Goal: Ask a question

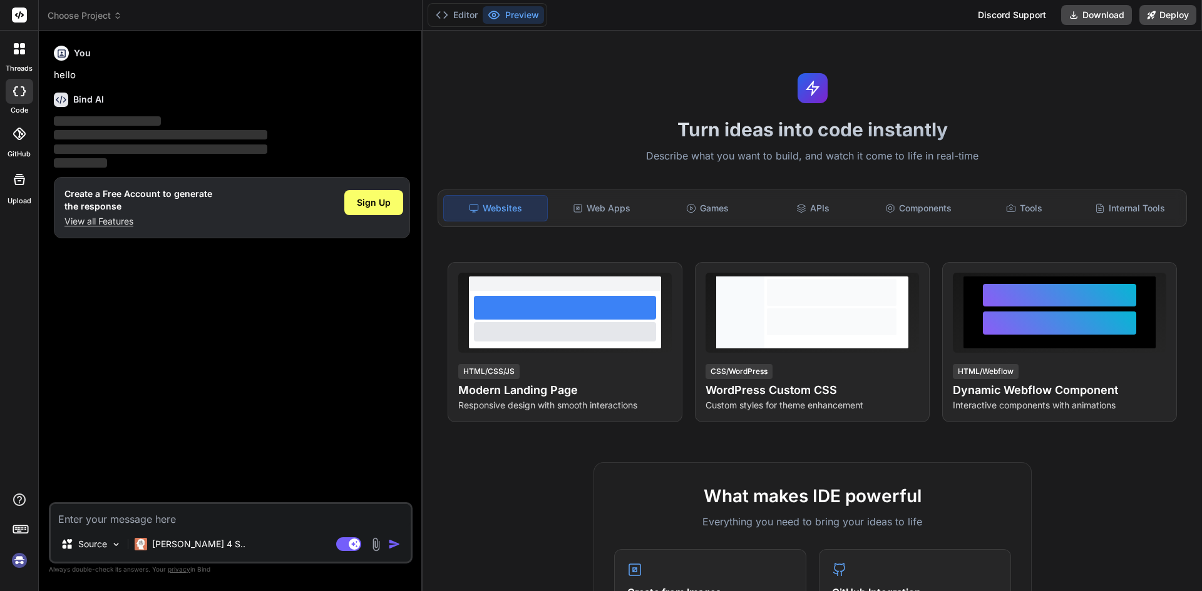
type textarea "x"
click at [69, 516] on textarea at bounding box center [231, 515] width 360 height 23
type textarea "• Worked on understanding the definition, syntax, and purpose of JavaScript fun…"
type textarea "x"
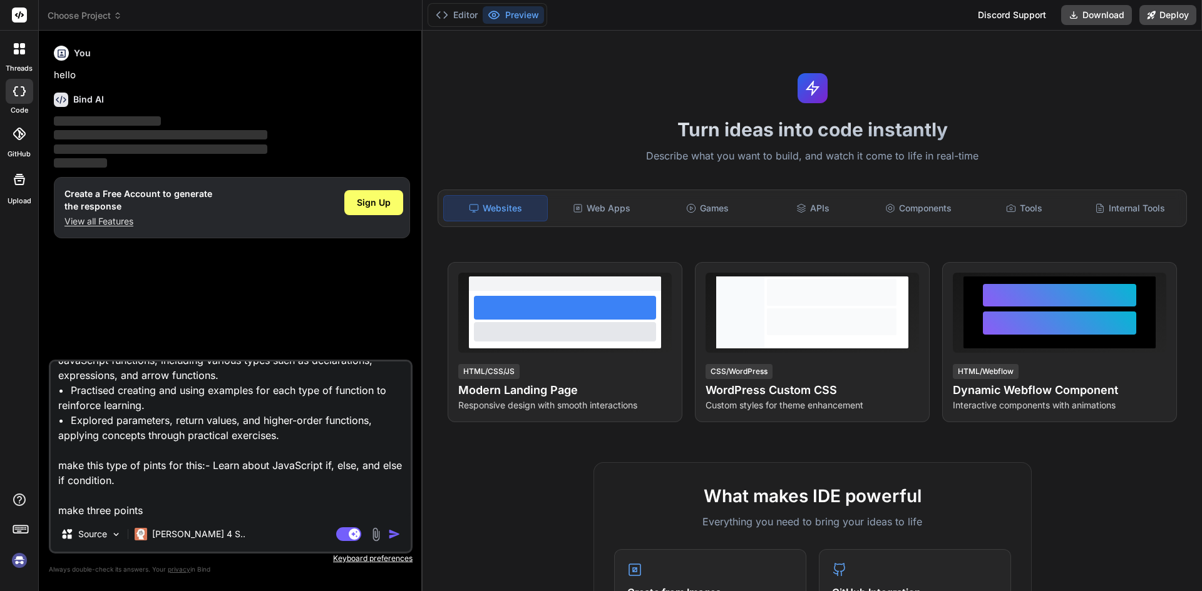
type textarea "• Worked on understanding the definition, syntax, and purpose of JavaScript fun…"
click at [393, 532] on img "button" at bounding box center [394, 534] width 13 height 13
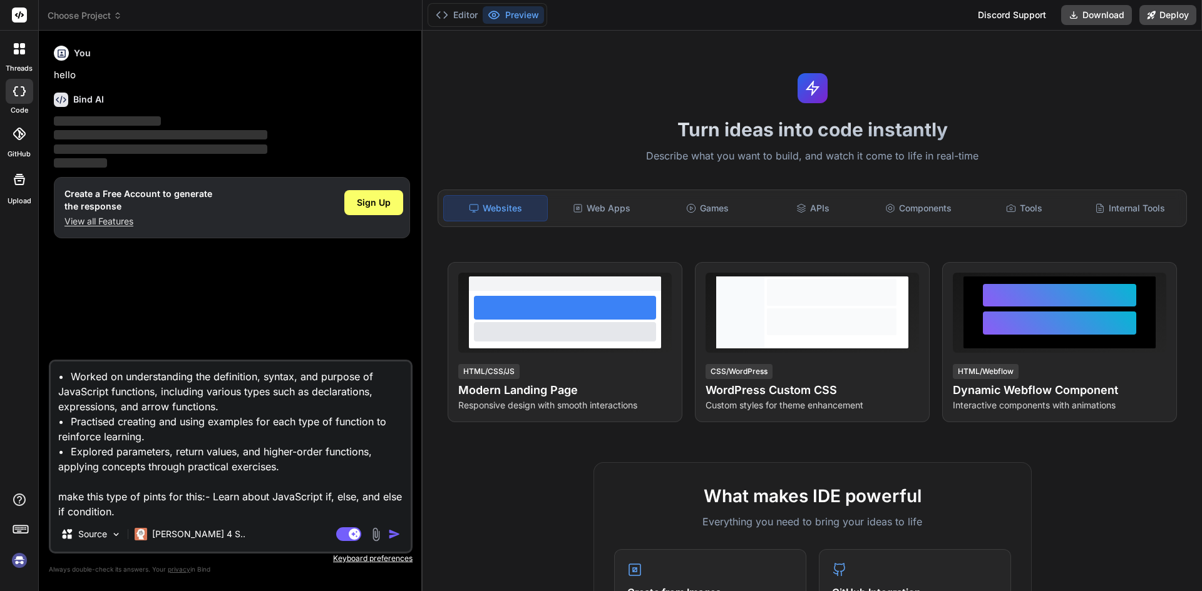
drag, startPoint x: 135, startPoint y: 478, endPoint x: 40, endPoint y: 367, distance: 146.5
click at [40, 367] on div "Bind AI Web Search Created with Pixso. Code Generator You hello Bind AI ‌ ‌ ‌ ‌…" at bounding box center [231, 311] width 384 height 560
type textarea "x"
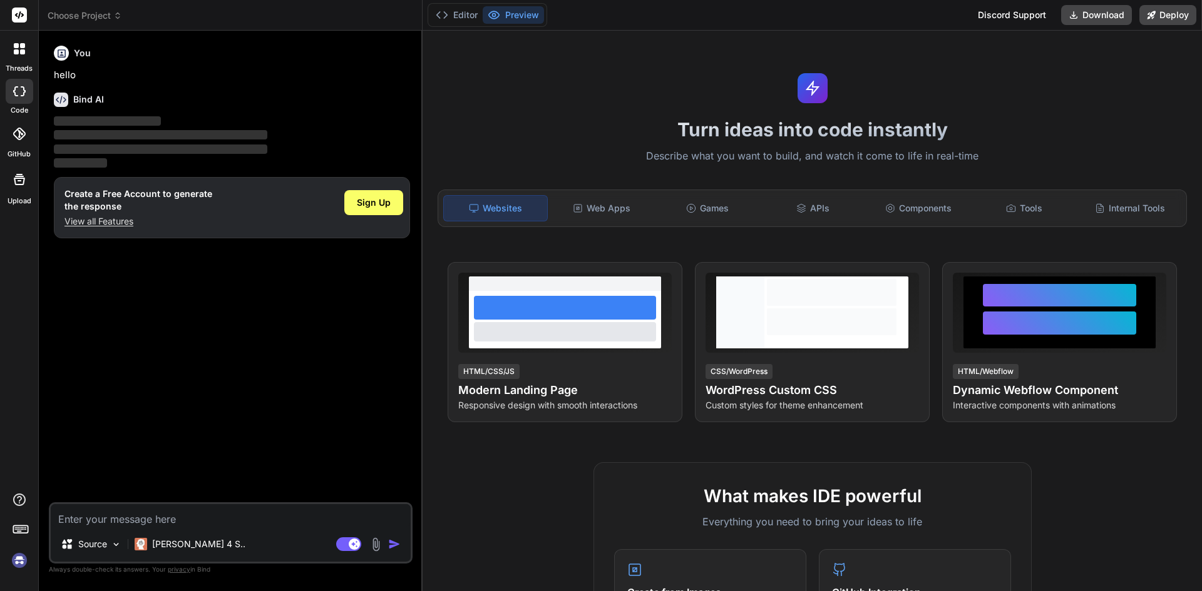
type textarea "h"
type textarea "x"
type textarea "hi"
type textarea "x"
type textarea "hi"
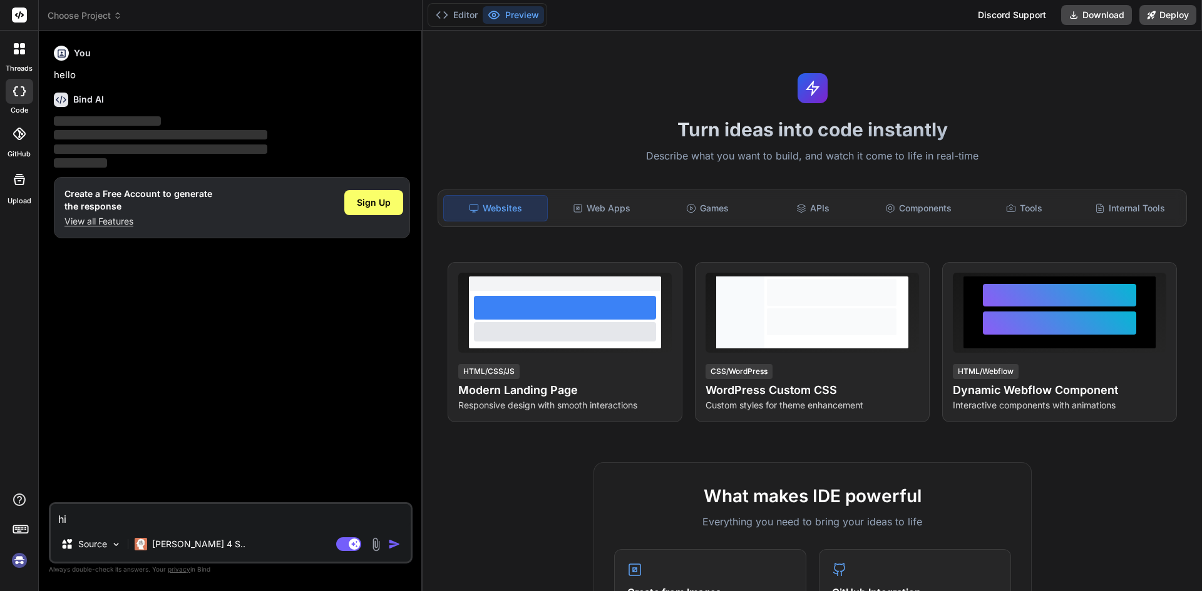
click at [389, 544] on img "button" at bounding box center [394, 544] width 13 height 13
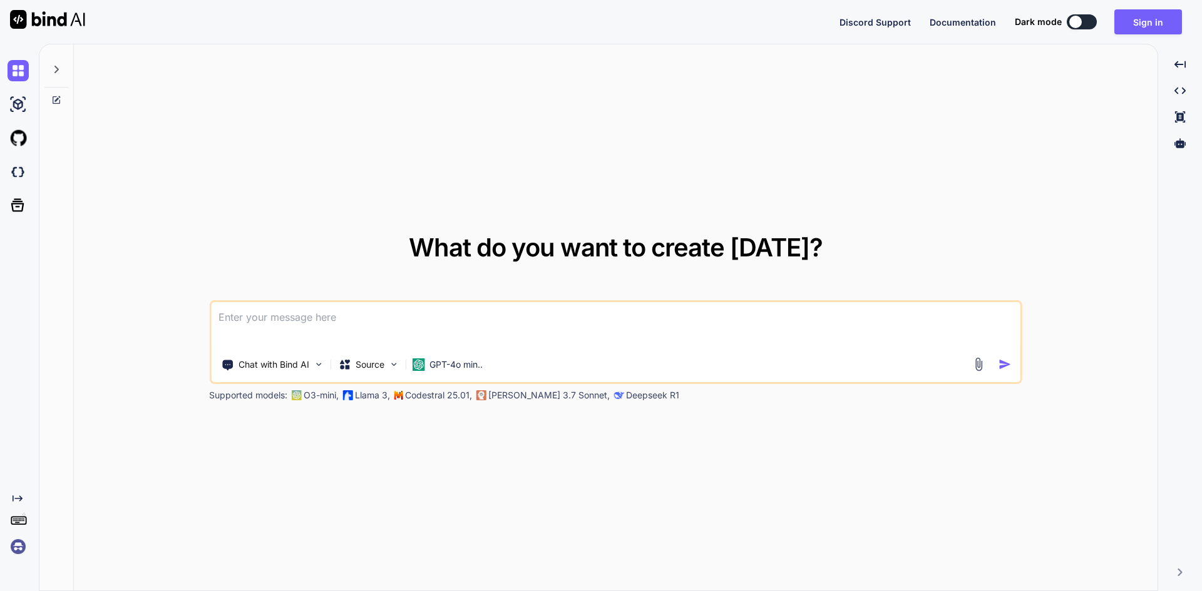
click at [307, 318] on textarea at bounding box center [615, 325] width 809 height 46
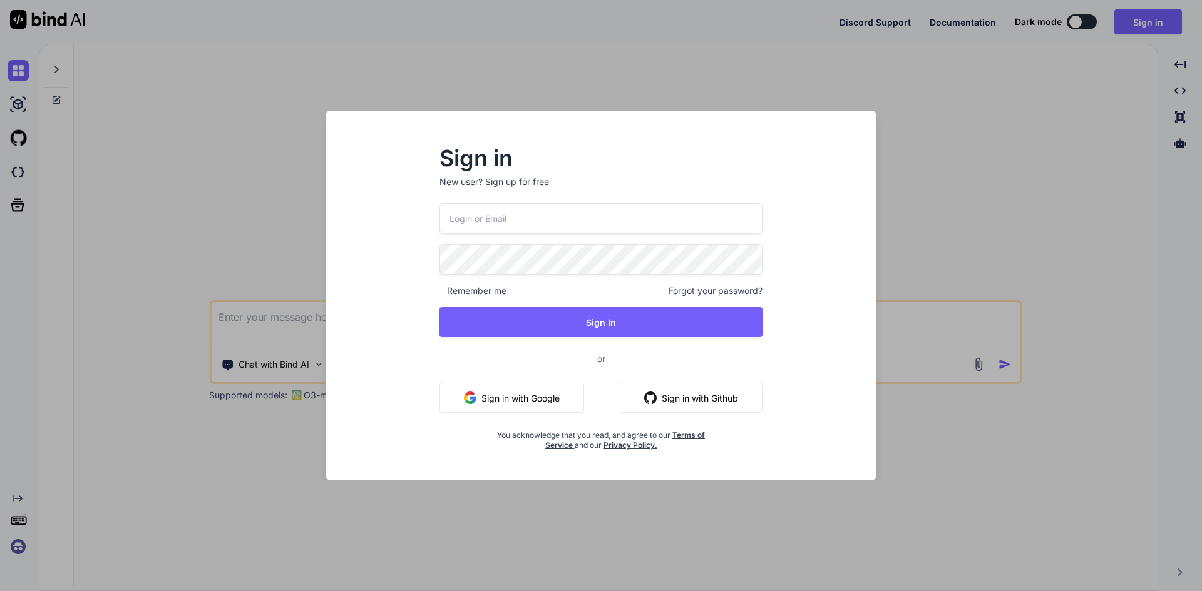
click at [483, 223] on input "email" at bounding box center [600, 218] width 323 height 31
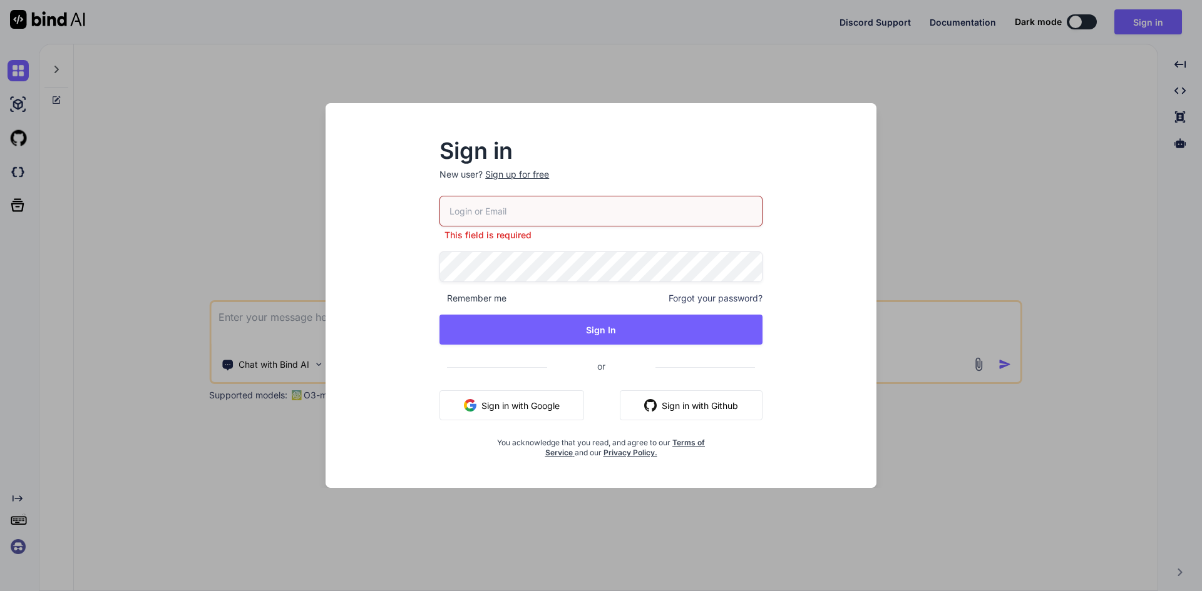
click at [226, 287] on div "Sign in New user? Sign up for free This field is required Remember me Forgot yo…" at bounding box center [601, 295] width 1202 height 591
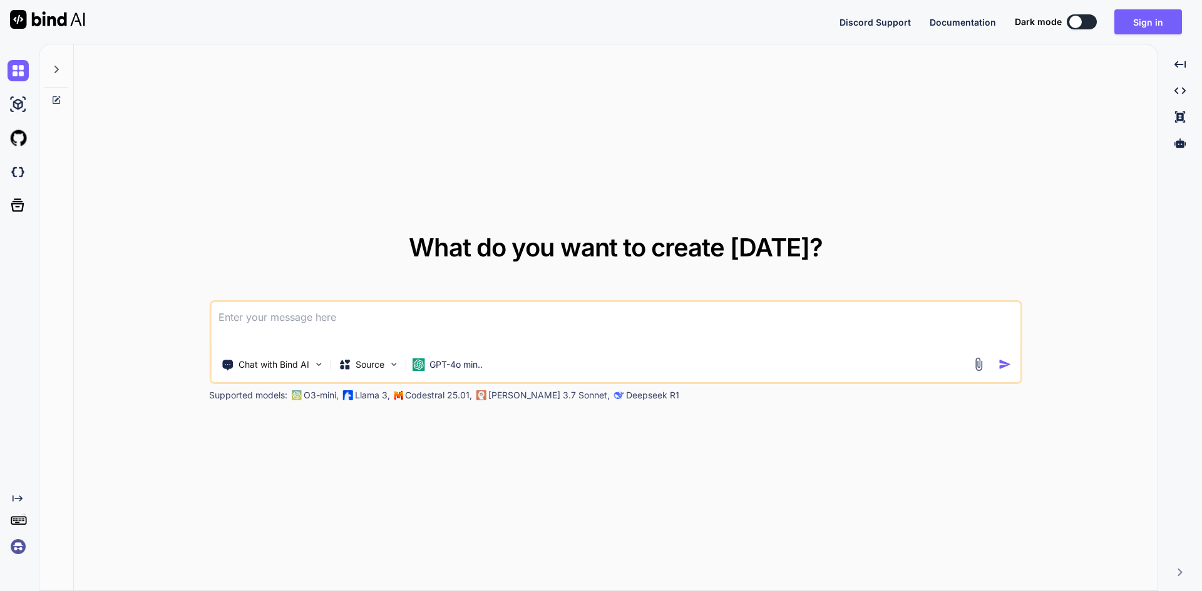
click at [253, 328] on textarea at bounding box center [615, 325] width 809 height 46
paste textarea
